Goal: Information Seeking & Learning: Learn about a topic

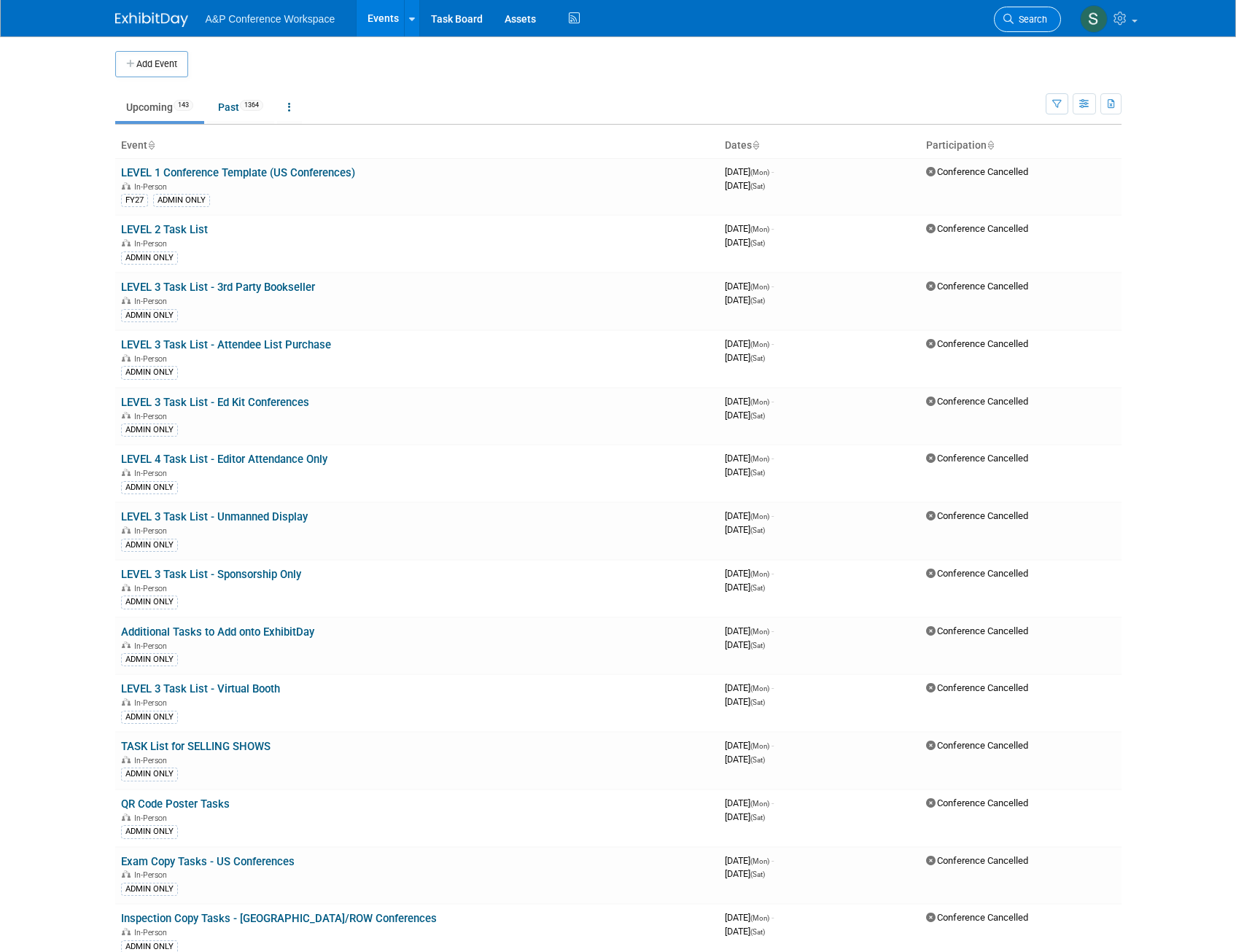
click at [1026, 16] on span "Search" at bounding box center [1030, 19] width 33 height 11
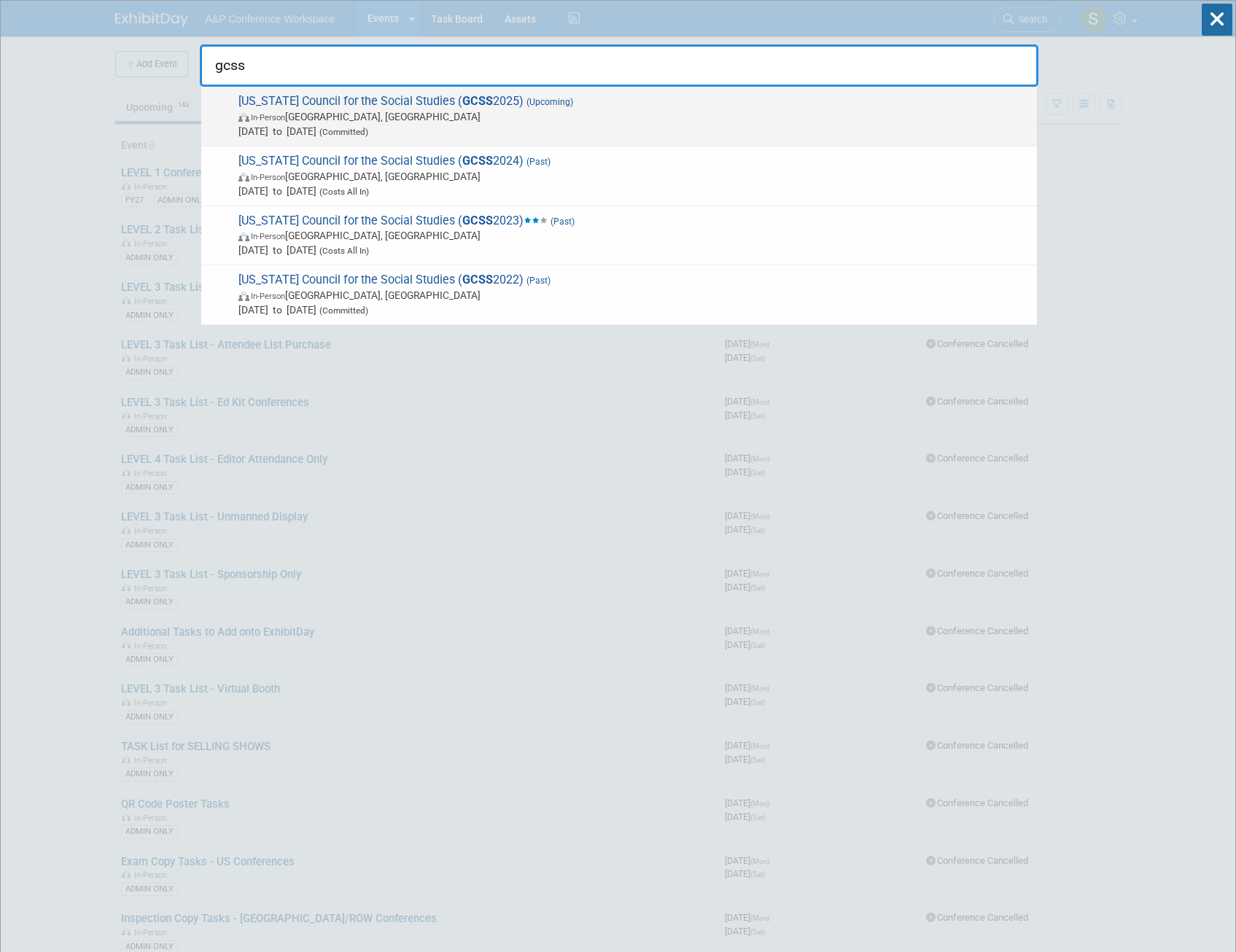
type input "gcss"
click at [430, 94] on span "Georgia Council for the Social Studies ( GCSS 2025) (Upcoming) In-Person Athens…" at bounding box center [632, 116] width 796 height 45
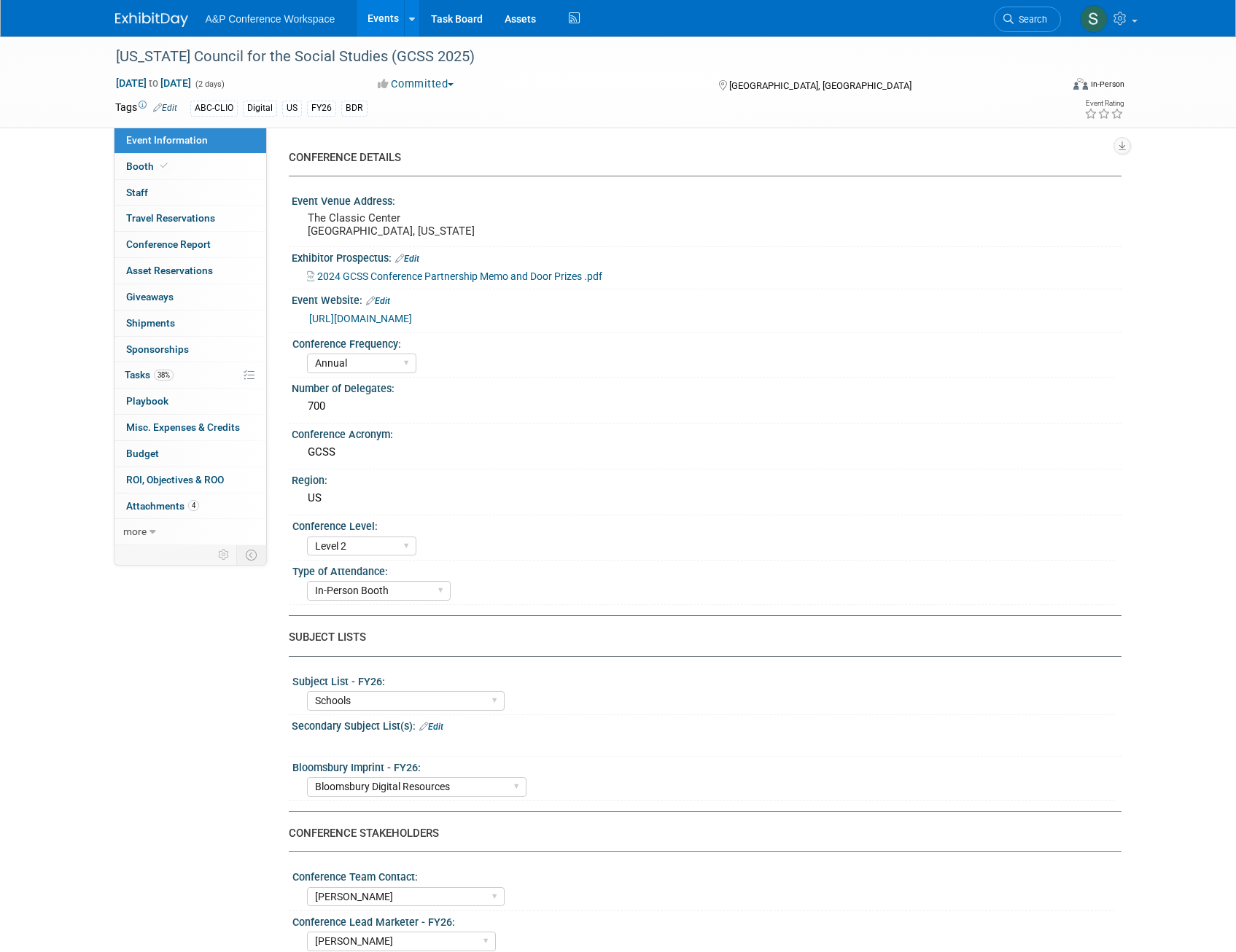
select select "Annual"
select select "Level 2"
select select "In-Person Booth"
select select "Schools"
select select "Bloomsbury Digital Resources"
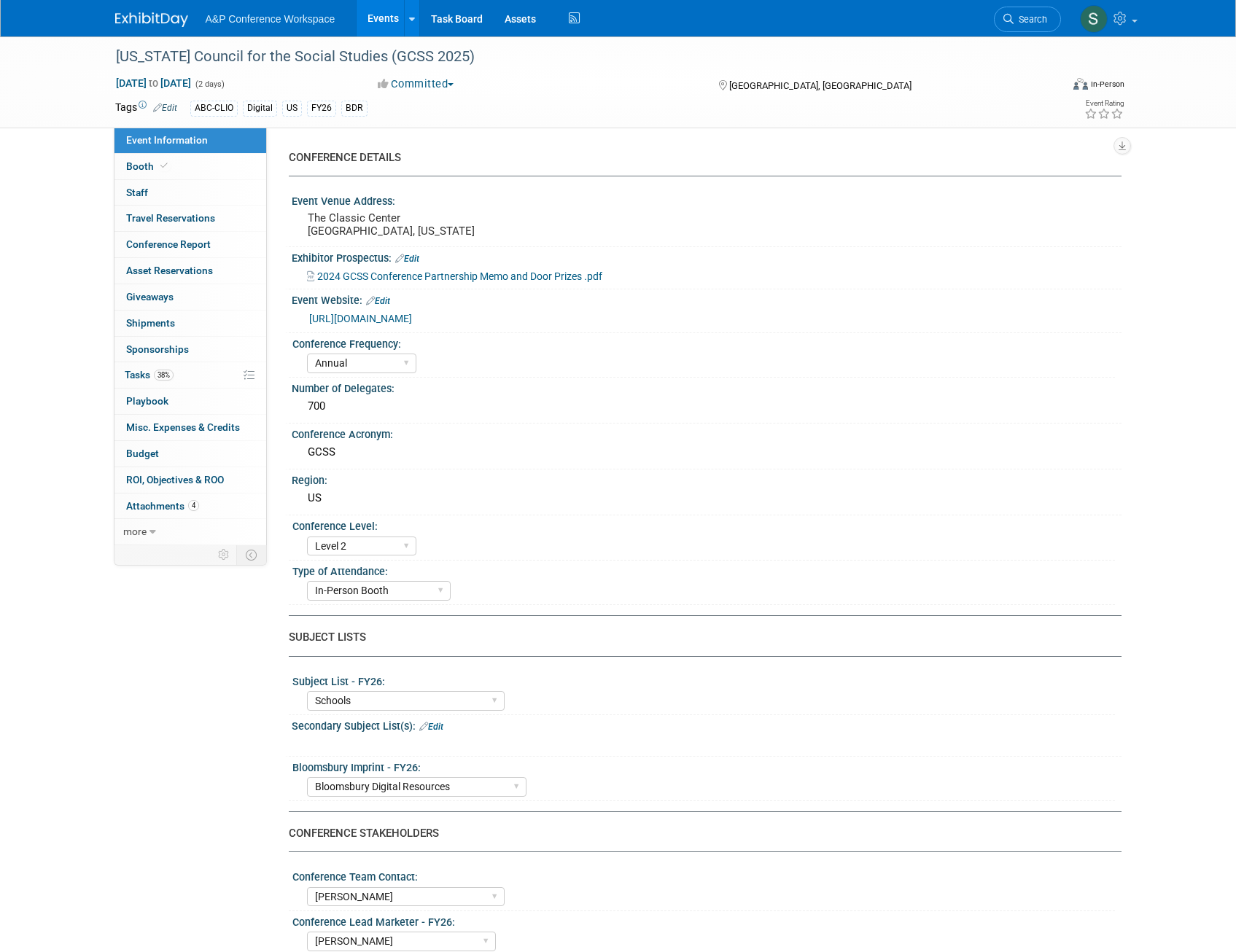
select select "[PERSON_NAME]"
select select "BDR Product Awareness and Trial Generation​"
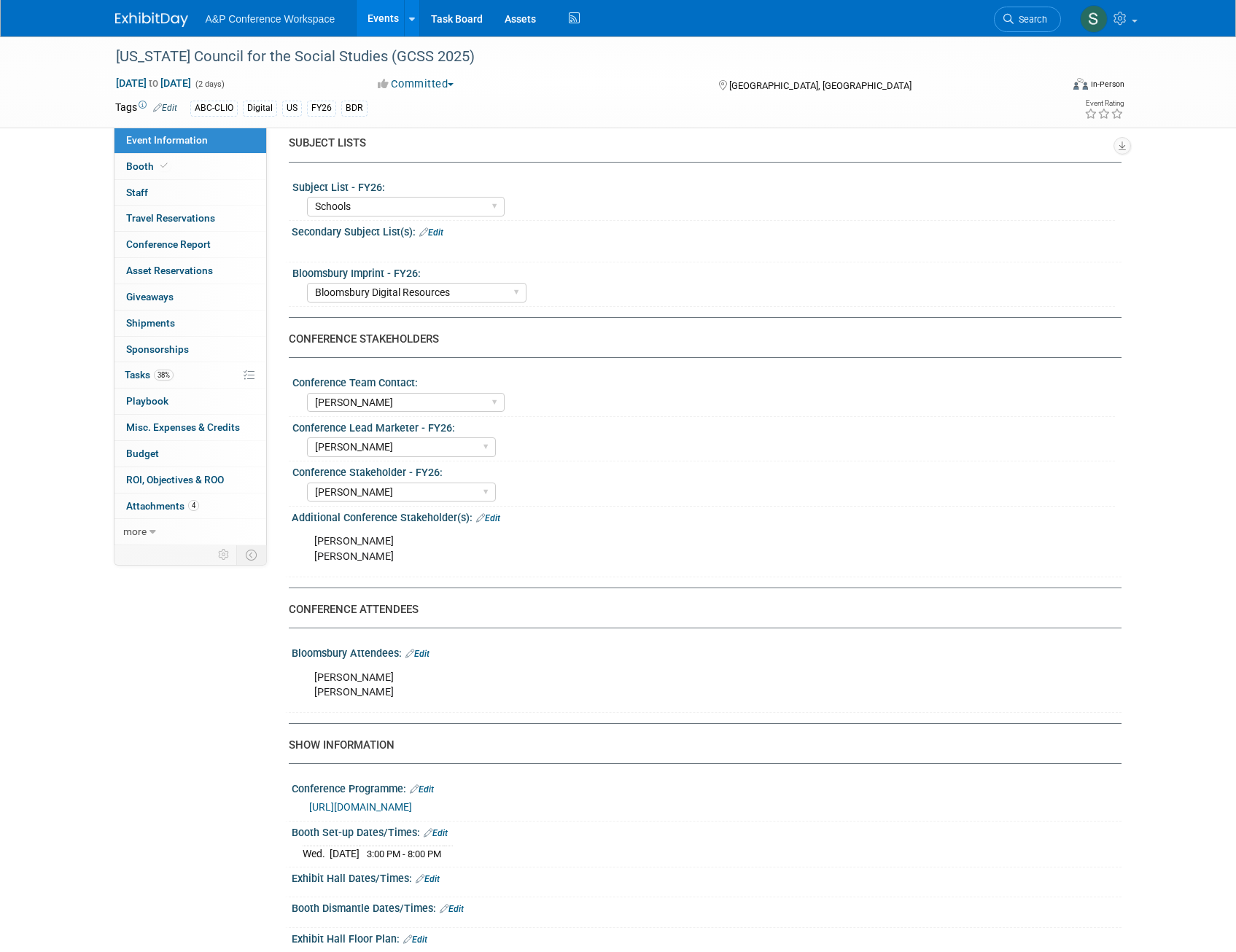
scroll to position [583, 0]
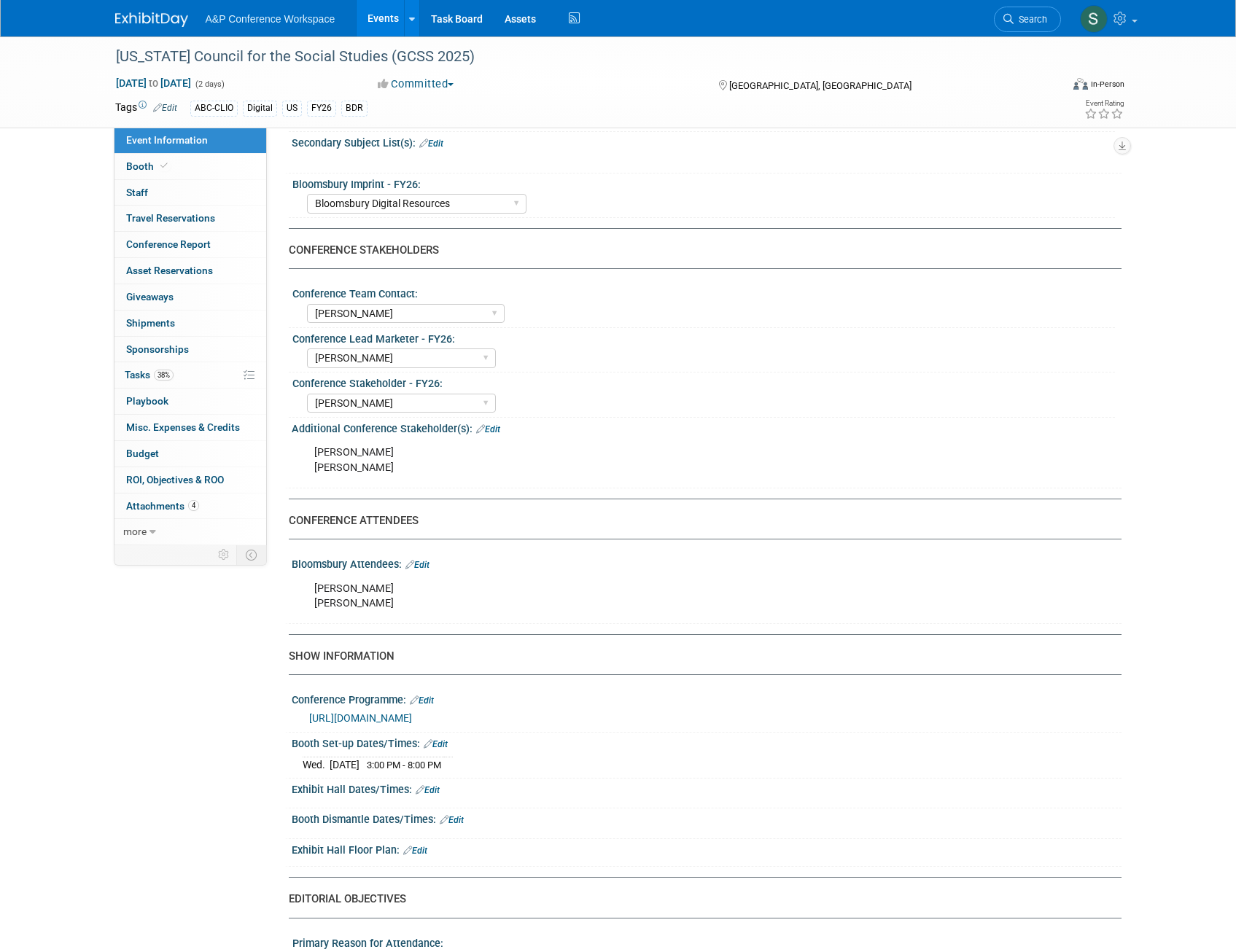
click at [362, 716] on link "[URL][DOMAIN_NAME]" at bounding box center [360, 718] width 103 height 11
